Goal: Information Seeking & Learning: Find specific fact

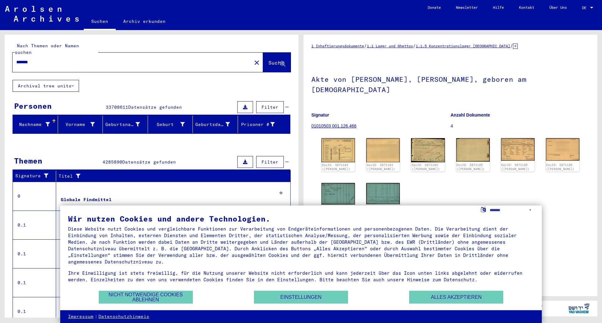
scroll to position [63, 0]
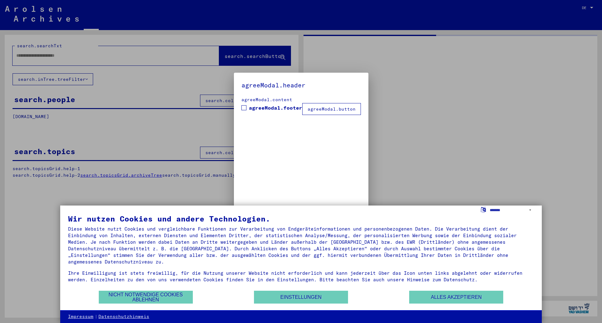
type input "*******"
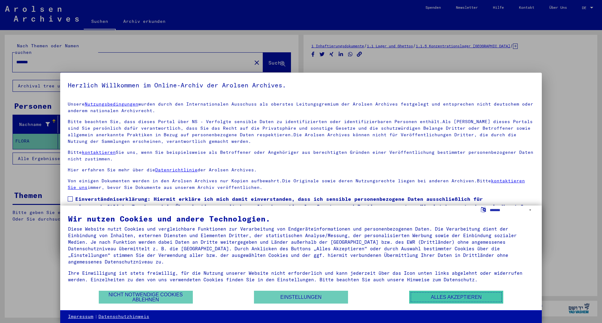
click at [423, 297] on button "Alles akzeptieren" at bounding box center [456, 297] width 94 height 13
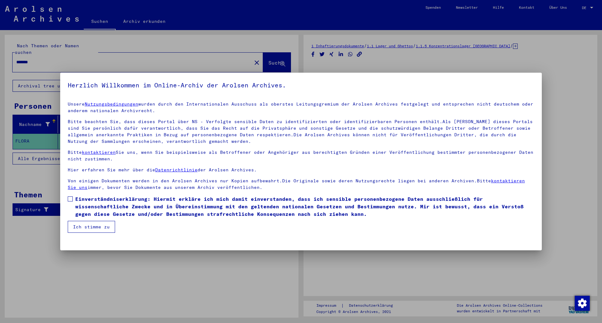
drag, startPoint x: 575, startPoint y: 130, endPoint x: 573, endPoint y: 133, distance: 4.0
click at [575, 131] on div at bounding box center [301, 161] width 602 height 323
click at [571, 136] on div at bounding box center [301, 161] width 602 height 323
click at [84, 227] on button "Ich stimme zu" at bounding box center [91, 227] width 47 height 12
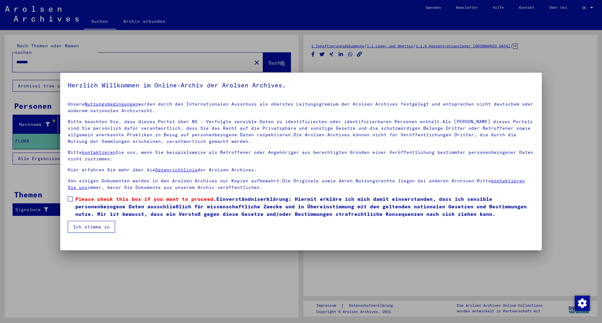
click at [70, 201] on span at bounding box center [70, 199] width 5 height 5
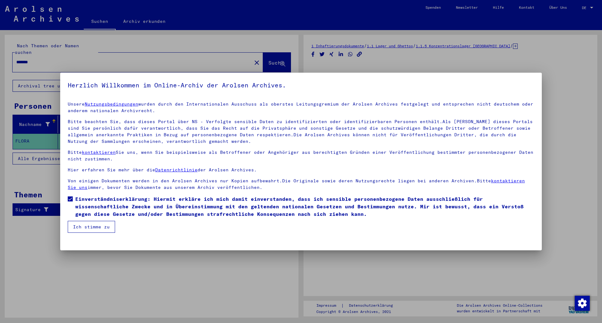
click at [87, 233] on mat-dialog-container "Herzlich Willkommen im Online-Archiv der Arolsen Archives. Unsere Nutzungsbedin…" at bounding box center [301, 162] width 482 height 178
click at [92, 229] on button "Ich stimme zu" at bounding box center [91, 227] width 47 height 12
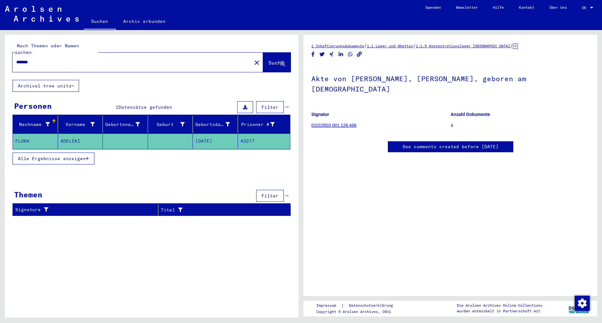
scroll to position [0, 0]
click at [27, 134] on mat-cell "FLORA" at bounding box center [35, 141] width 45 height 15
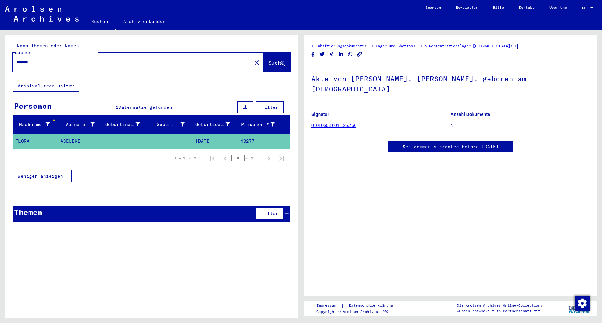
click at [29, 173] on span "Weniger anzeigen" at bounding box center [40, 176] width 45 height 6
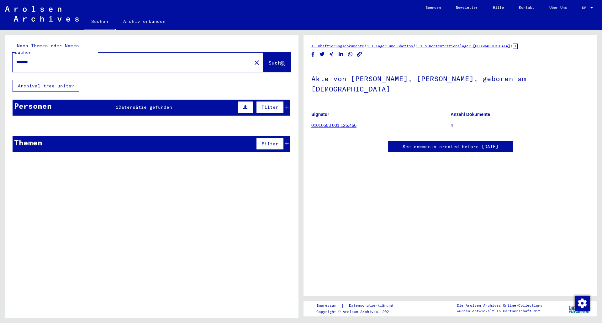
click at [32, 122] on div "Nachname" at bounding box center [36, 125] width 42 height 10
click at [128, 104] on span "Datensätze gefunden" at bounding box center [146, 107] width 54 height 6
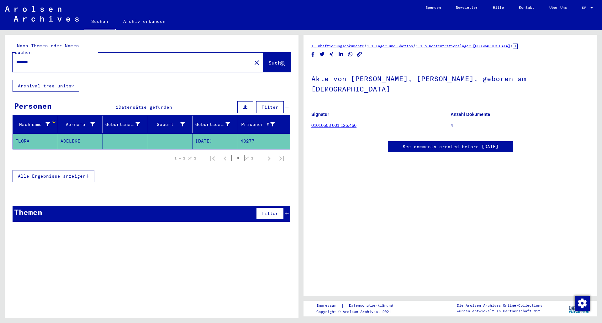
click at [75, 134] on mat-cell "ADELEKI" at bounding box center [80, 141] width 45 height 15
click at [330, 123] on link "01010503 001.126.466" at bounding box center [334, 125] width 45 height 5
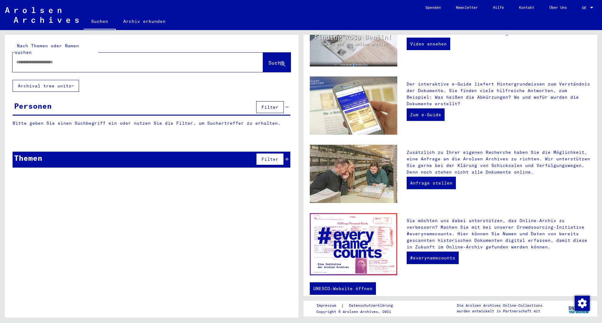
scroll to position [134, 0]
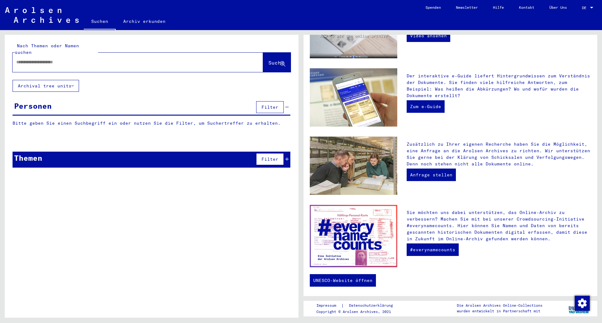
click at [133, 157] on div "Themen Filter" at bounding box center [152, 160] width 278 height 16
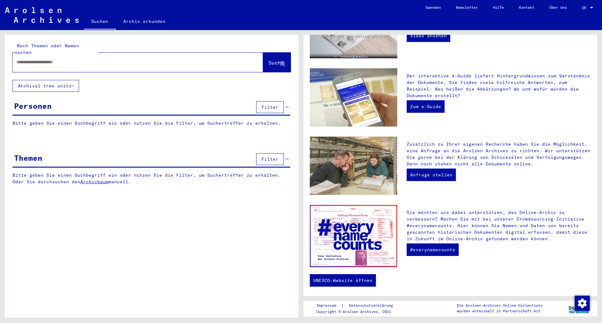
click at [51, 80] on button "Archival tree units" at bounding box center [46, 86] width 67 height 12
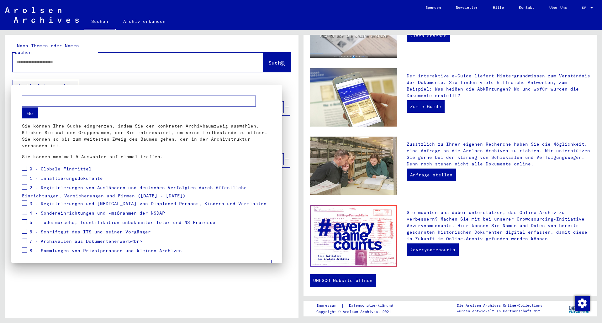
click at [174, 288] on div at bounding box center [301, 161] width 602 height 323
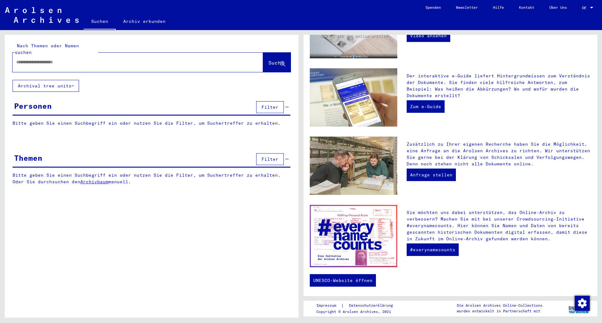
type input "*******"
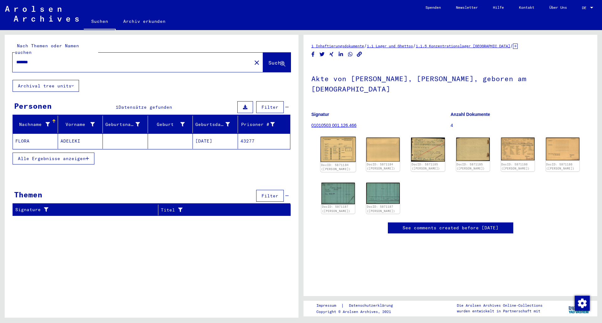
click at [343, 140] on img at bounding box center [338, 149] width 35 height 25
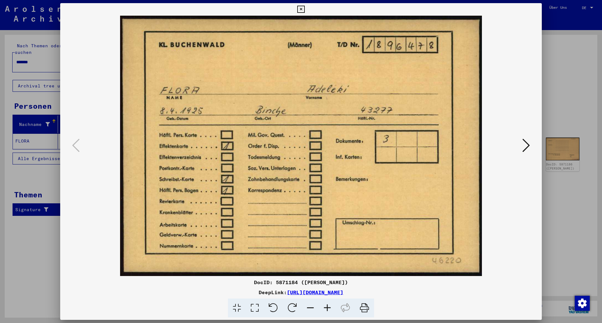
click at [527, 148] on icon at bounding box center [527, 145] width 8 height 15
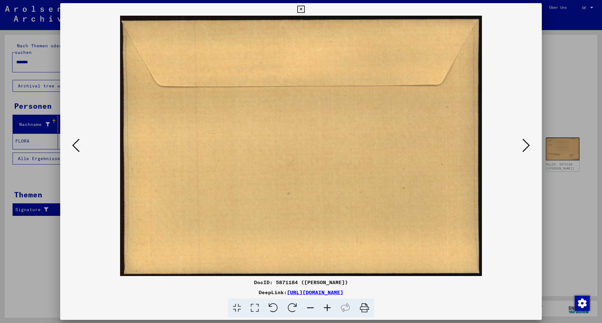
click at [527, 148] on icon at bounding box center [527, 145] width 8 height 15
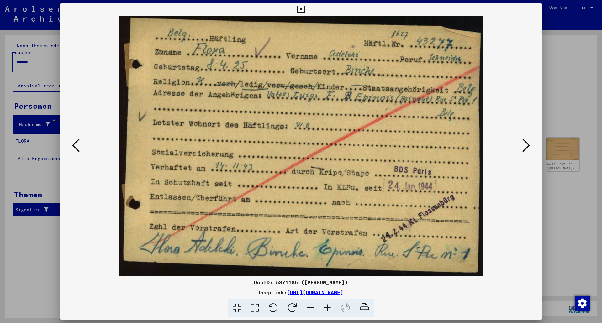
click at [527, 148] on icon at bounding box center [527, 145] width 8 height 15
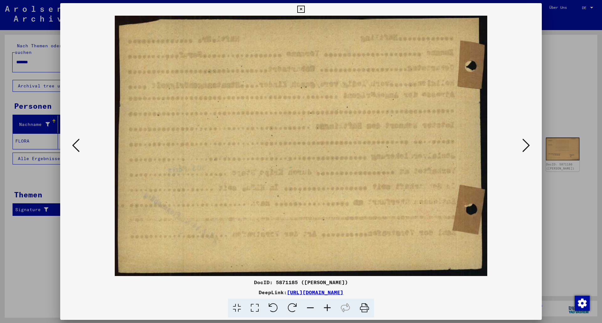
click at [527, 148] on icon at bounding box center [527, 145] width 8 height 15
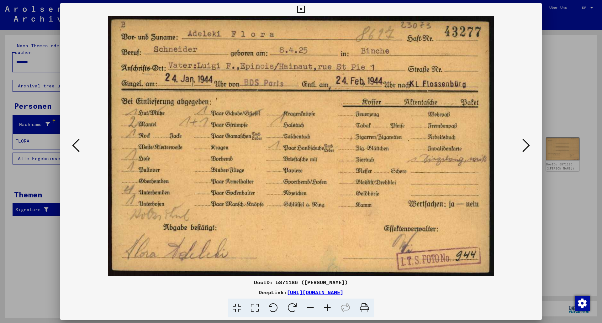
click at [527, 148] on icon at bounding box center [527, 145] width 8 height 15
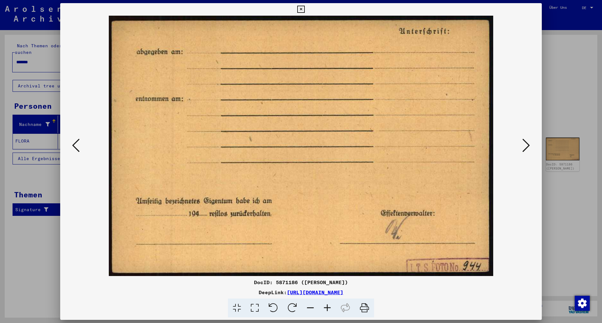
click at [527, 148] on icon at bounding box center [527, 145] width 8 height 15
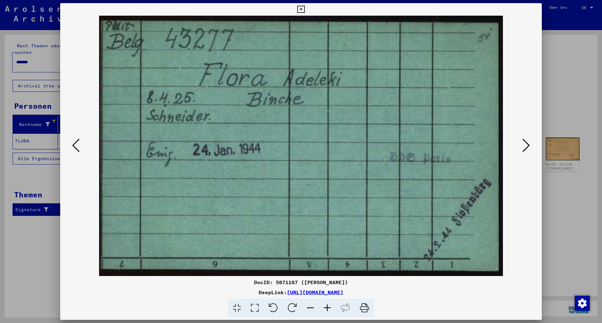
click at [527, 148] on icon at bounding box center [527, 145] width 8 height 15
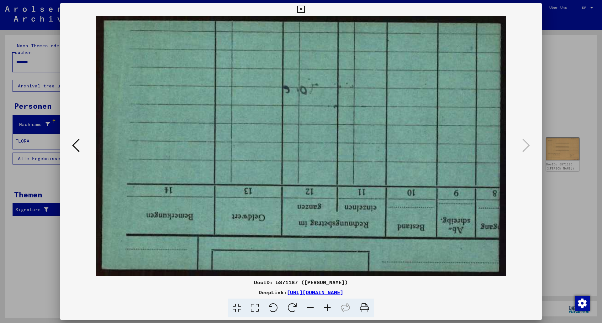
click at [78, 145] on icon at bounding box center [76, 145] width 8 height 15
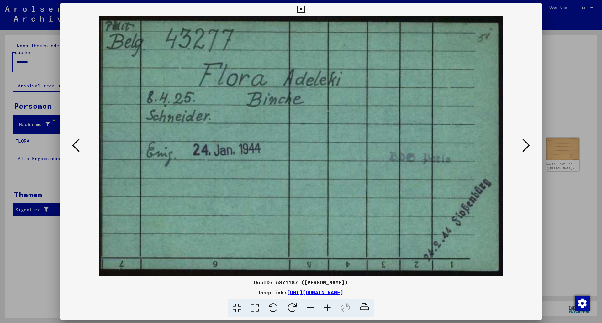
click at [78, 145] on icon at bounding box center [76, 145] width 8 height 15
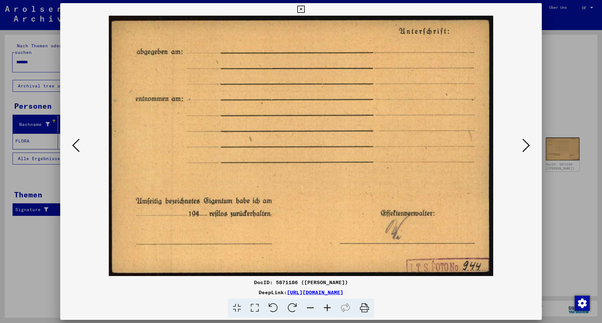
click at [78, 145] on icon at bounding box center [76, 145] width 8 height 15
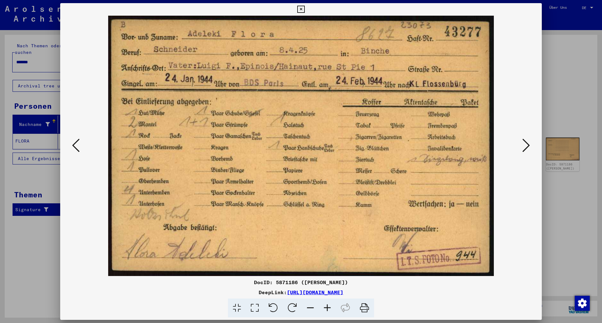
click at [523, 150] on icon at bounding box center [527, 145] width 8 height 15
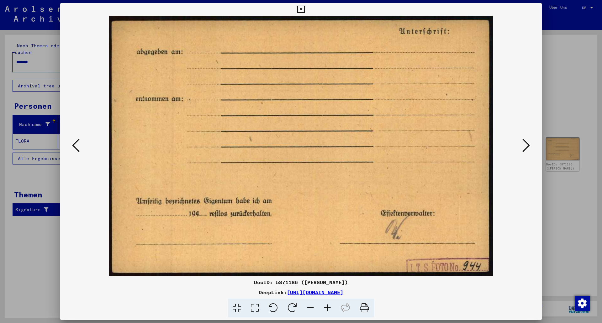
click at [523, 150] on icon at bounding box center [527, 145] width 8 height 15
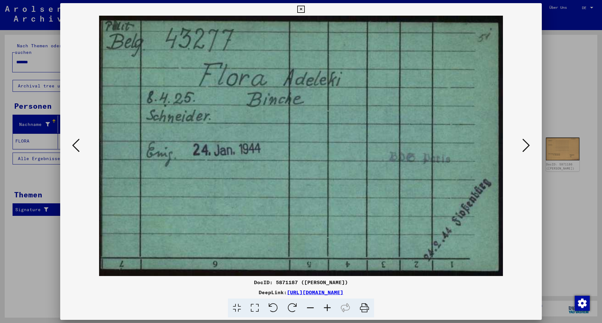
click at [523, 150] on icon at bounding box center [527, 145] width 8 height 15
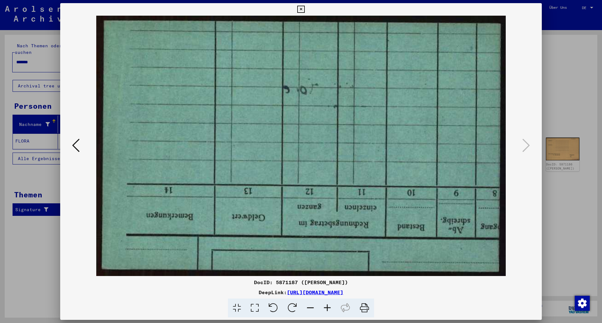
click at [568, 93] on div at bounding box center [301, 161] width 602 height 323
